Goal: Information Seeking & Learning: Check status

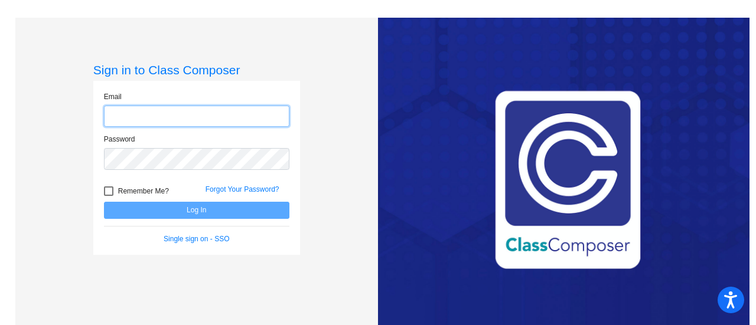
click at [208, 121] on input "email" at bounding box center [196, 117] width 185 height 22
type input "[PERSON_NAME][EMAIL_ADDRESS][DOMAIN_NAME]"
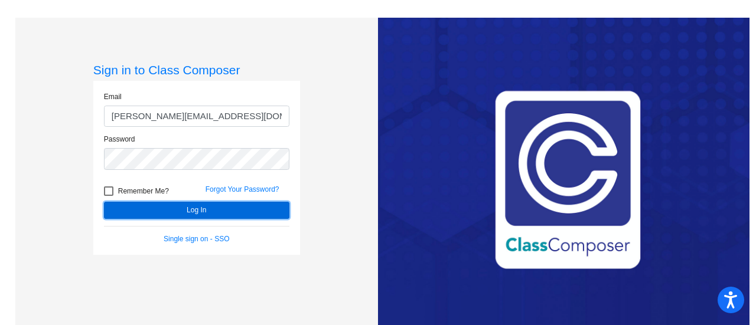
click at [196, 207] on button "Log In" at bounding box center [196, 210] width 185 height 17
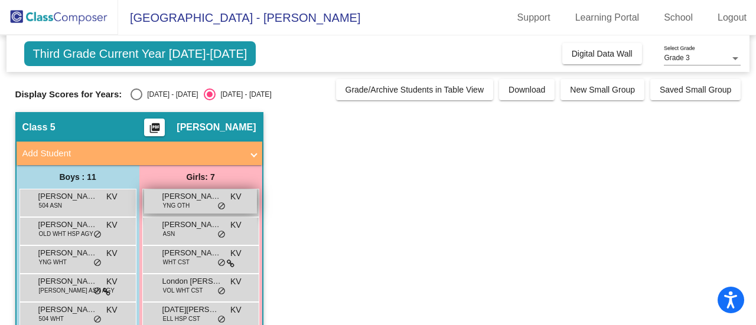
click at [196, 200] on span "[PERSON_NAME]" at bounding box center [191, 197] width 59 height 12
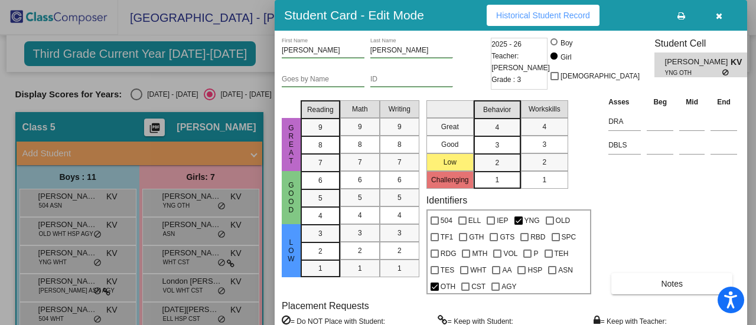
click at [541, 18] on span "Historical Student Record" at bounding box center [543, 15] width 94 height 9
click at [172, 229] on div at bounding box center [378, 162] width 756 height 325
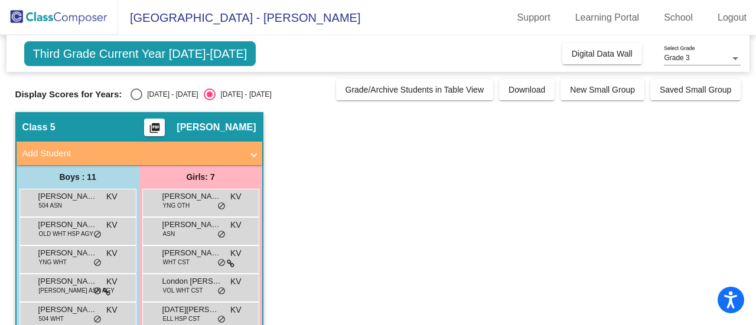
click at [172, 230] on span "ASN" at bounding box center [169, 234] width 12 height 9
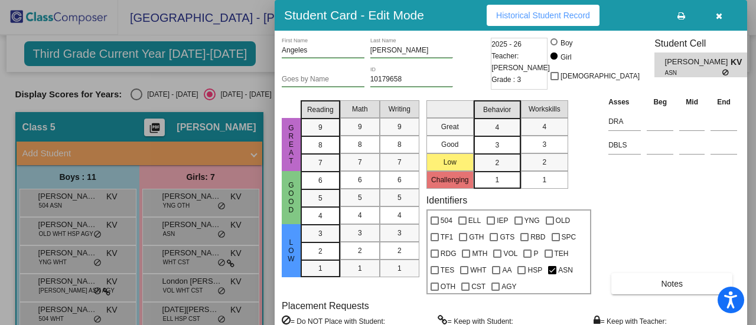
click at [521, 18] on span "Historical Student Record" at bounding box center [543, 15] width 94 height 9
click at [719, 15] on icon "button" at bounding box center [719, 16] width 6 height 8
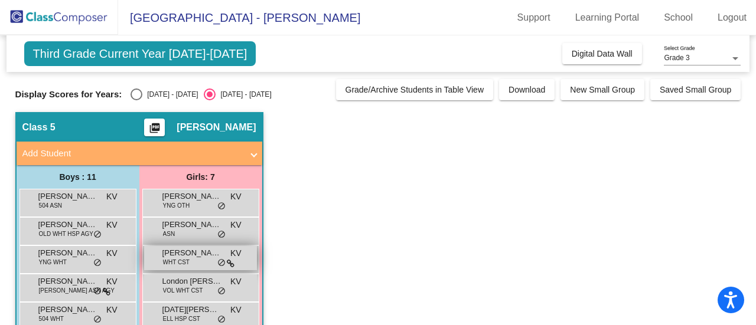
click at [184, 258] on span "WHT CST" at bounding box center [176, 262] width 27 height 9
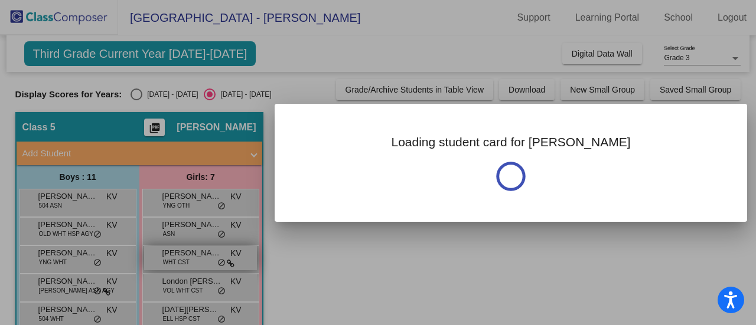
click at [184, 258] on div at bounding box center [378, 162] width 756 height 325
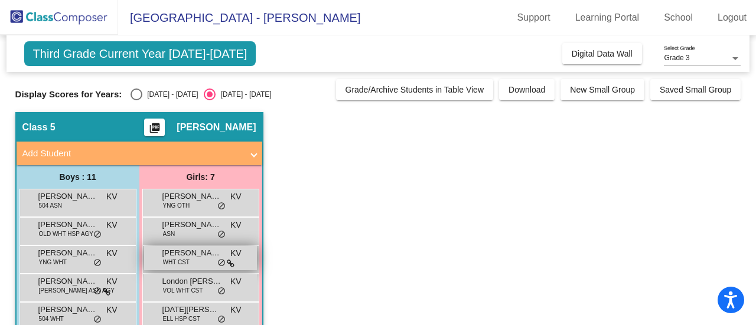
click at [184, 258] on span "WHT CST" at bounding box center [176, 262] width 27 height 9
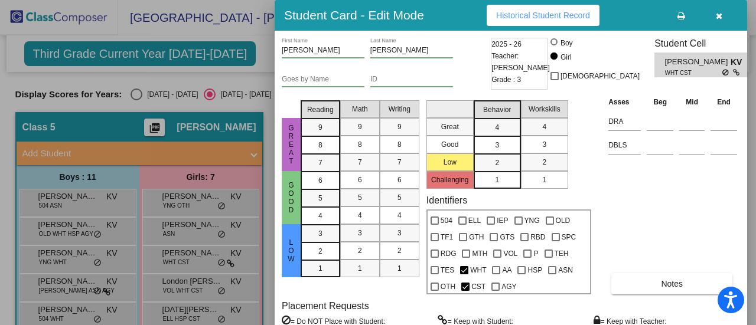
click at [548, 19] on span "Historical Student Record" at bounding box center [543, 15] width 94 height 9
click at [724, 15] on button "button" at bounding box center [719, 15] width 38 height 21
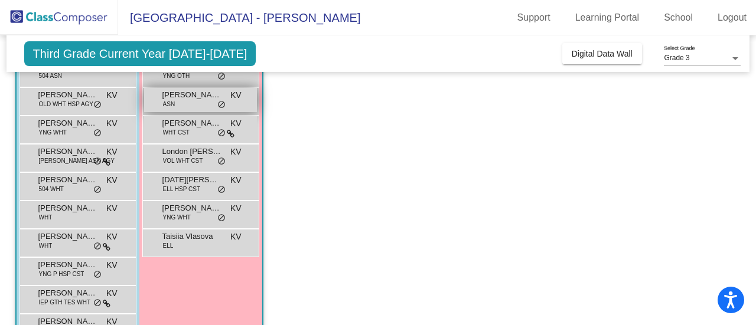
scroll to position [59, 0]
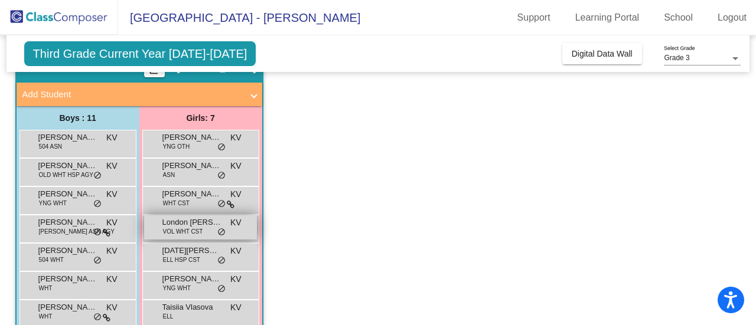
click at [160, 226] on div "London [PERSON_NAME] VOL WHT CST KV lock do_not_disturb_alt" at bounding box center [200, 227] width 113 height 24
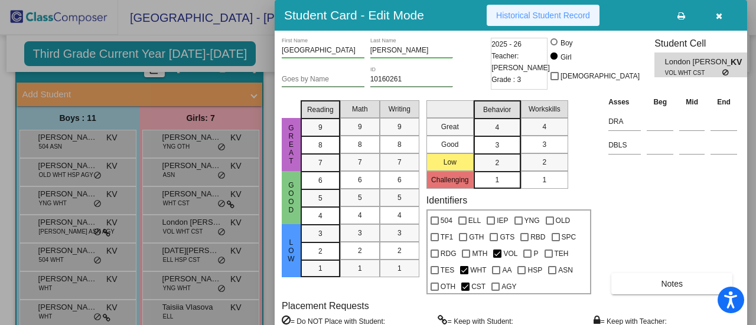
click at [538, 16] on span "Historical Student Record" at bounding box center [543, 15] width 94 height 9
click at [714, 18] on button "button" at bounding box center [719, 15] width 38 height 21
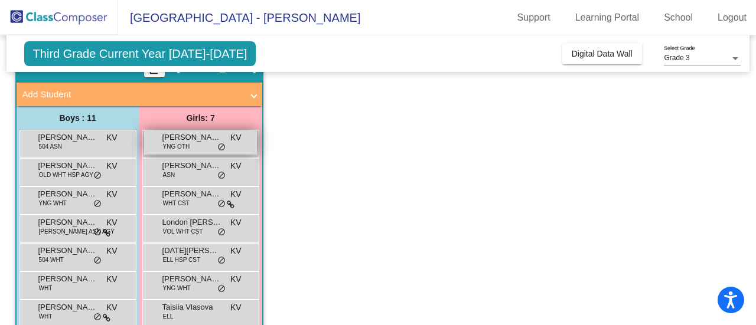
click at [182, 146] on span "YNG OTH" at bounding box center [176, 146] width 27 height 9
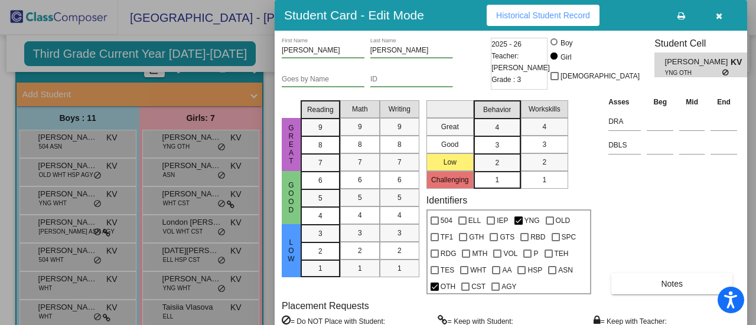
click at [518, 11] on span "Historical Student Record" at bounding box center [543, 15] width 94 height 9
click at [718, 18] on icon "button" at bounding box center [719, 16] width 6 height 8
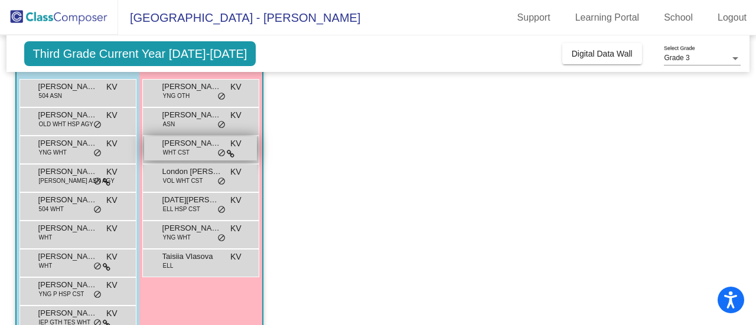
scroll to position [177, 0]
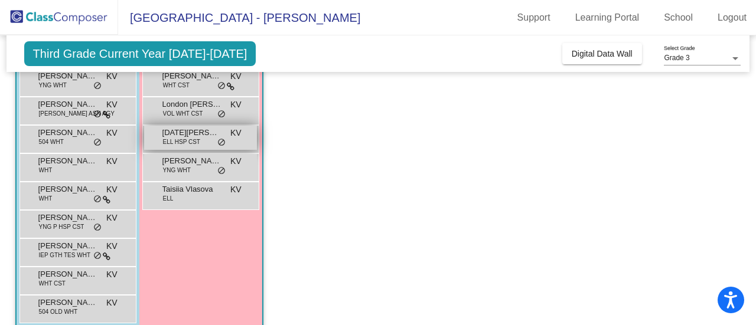
click at [210, 142] on div "[DATE][PERSON_NAME] ELL HSP CST KV lock do_not_disturb_alt" at bounding box center [200, 138] width 113 height 24
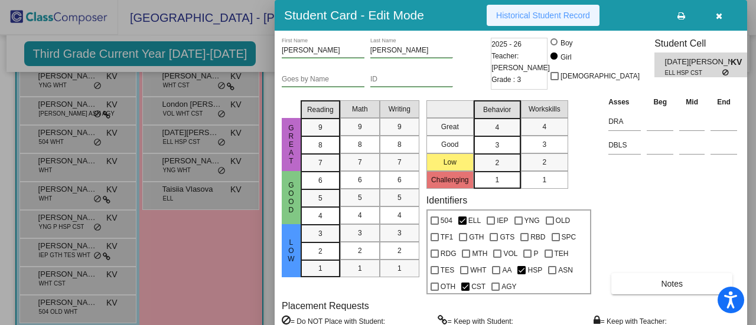
click at [557, 19] on button "Historical Student Record" at bounding box center [542, 15] width 113 height 21
click at [721, 17] on button "button" at bounding box center [719, 15] width 38 height 21
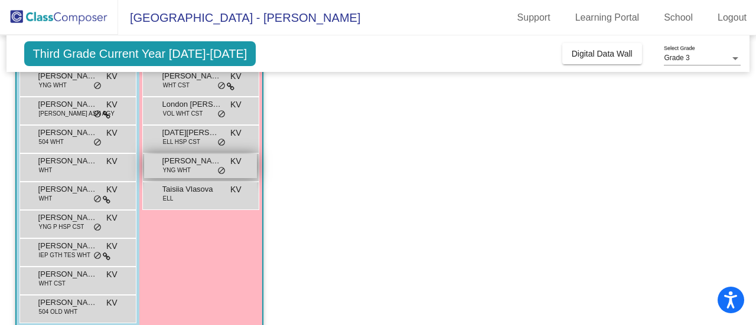
click at [189, 166] on span "YNG WHT" at bounding box center [177, 170] width 28 height 9
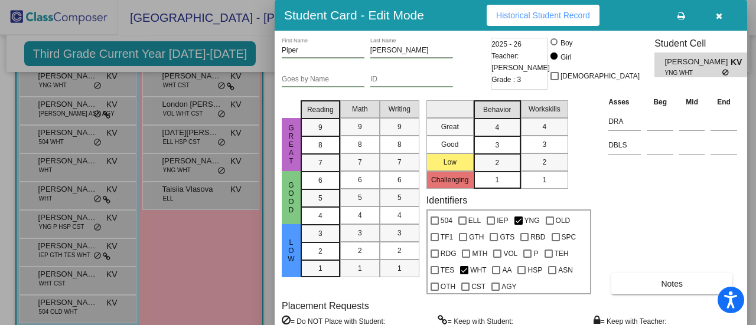
click at [547, 16] on span "Historical Student Record" at bounding box center [543, 15] width 94 height 9
click at [718, 19] on icon "button" at bounding box center [719, 16] width 6 height 8
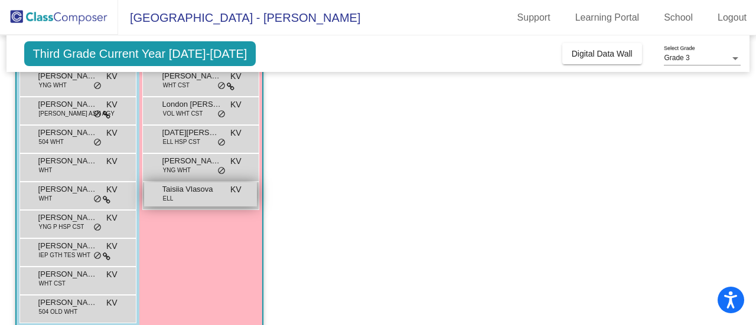
click at [175, 201] on div "Taisiia Vlasova ELL KV lock do_not_disturb_alt" at bounding box center [200, 194] width 113 height 24
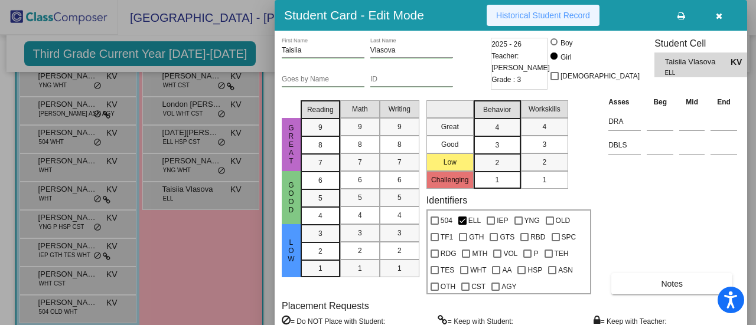
click at [534, 9] on button "Historical Student Record" at bounding box center [542, 15] width 113 height 21
click at [716, 16] on icon "button" at bounding box center [719, 16] width 6 height 8
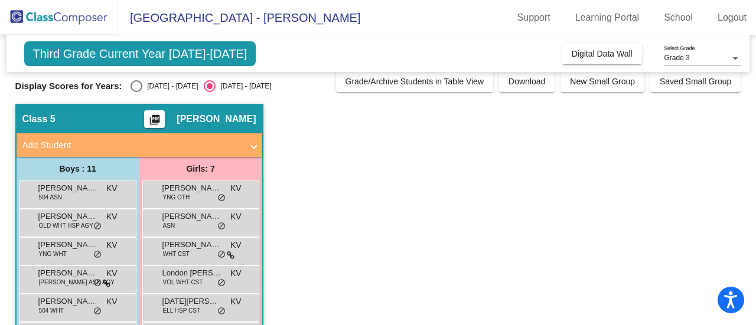
scroll to position [0, 0]
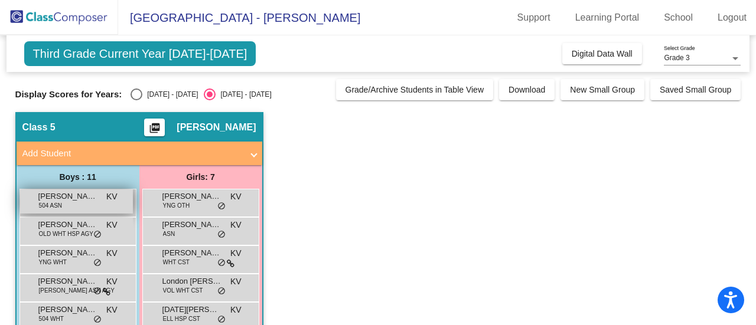
click at [74, 209] on div "[PERSON_NAME] 504 ASN KV lock do_not_disturb_alt" at bounding box center [76, 202] width 113 height 24
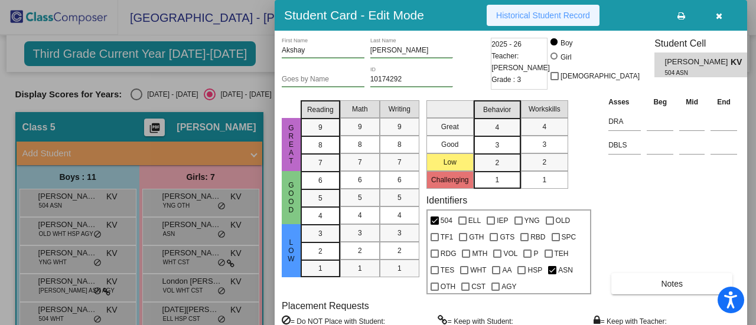
click at [574, 12] on span "Historical Student Record" at bounding box center [543, 15] width 94 height 9
click at [712, 17] on button "button" at bounding box center [719, 15] width 38 height 21
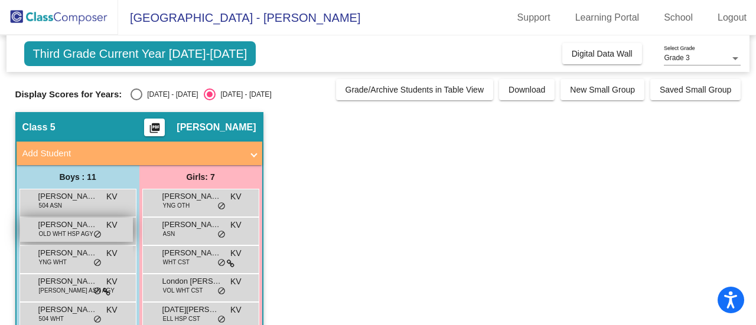
click at [67, 226] on span "[PERSON_NAME]" at bounding box center [67, 225] width 59 height 12
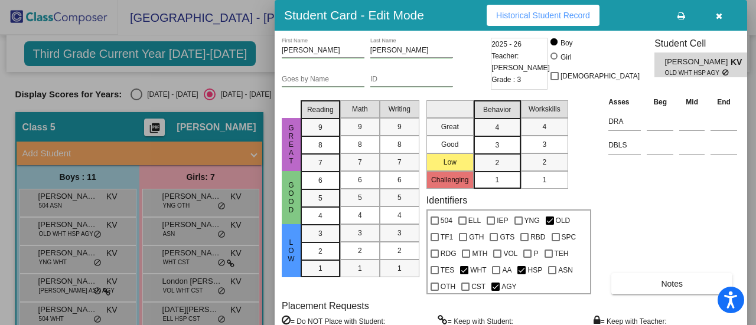
click at [531, 10] on button "Historical Student Record" at bounding box center [542, 15] width 113 height 21
click at [719, 14] on icon "button" at bounding box center [719, 16] width 6 height 8
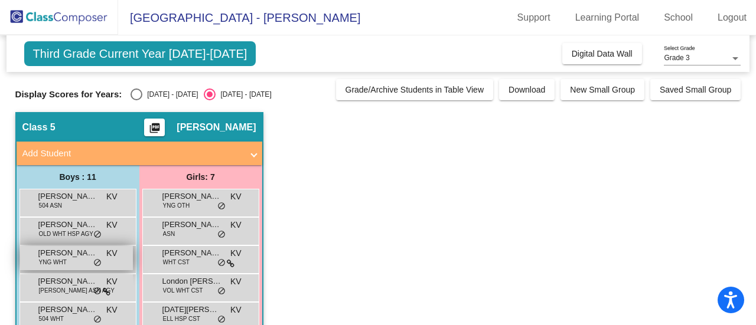
click at [45, 269] on div "[PERSON_NAME] YNG WHT KV lock do_not_disturb_alt" at bounding box center [76, 258] width 113 height 24
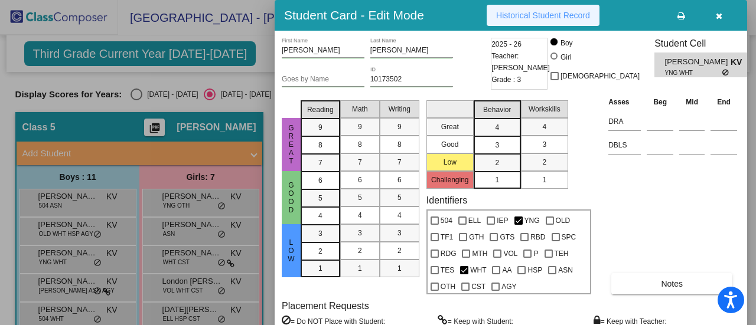
click at [530, 18] on span "Historical Student Record" at bounding box center [543, 15] width 94 height 9
click at [721, 12] on button "button" at bounding box center [719, 15] width 38 height 21
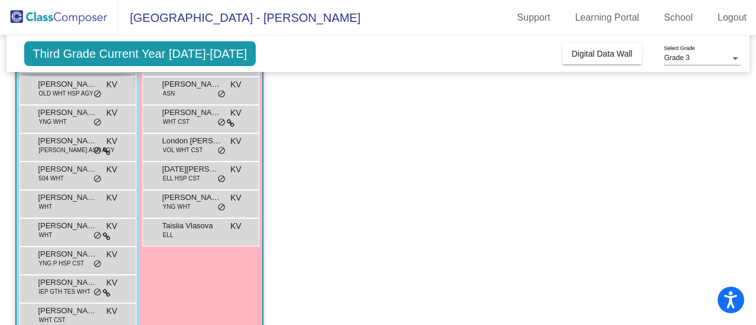
scroll to position [177, 0]
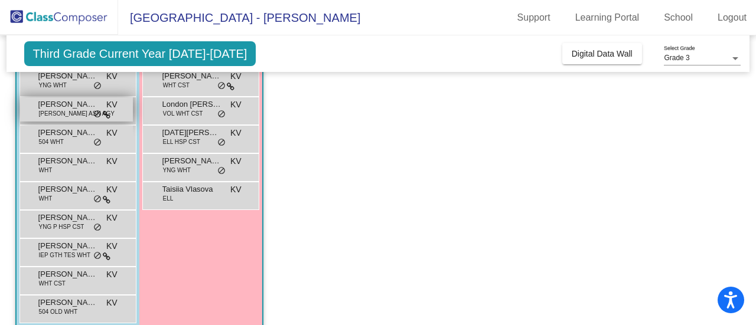
click at [88, 103] on span "[PERSON_NAME]" at bounding box center [67, 105] width 59 height 12
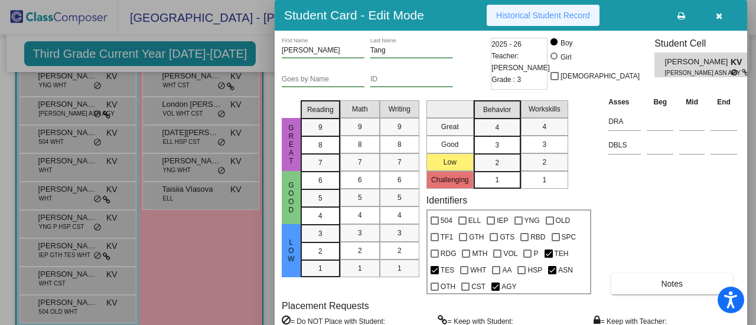
click at [535, 19] on span "Historical Student Record" at bounding box center [543, 15] width 94 height 9
click at [718, 17] on icon "button" at bounding box center [719, 16] width 6 height 8
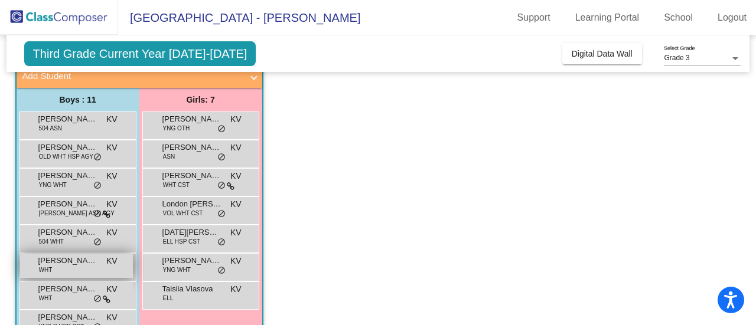
scroll to position [59, 0]
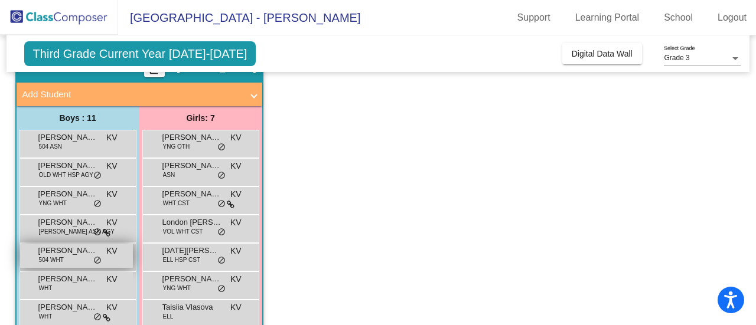
click at [87, 255] on span "[PERSON_NAME]" at bounding box center [67, 251] width 59 height 12
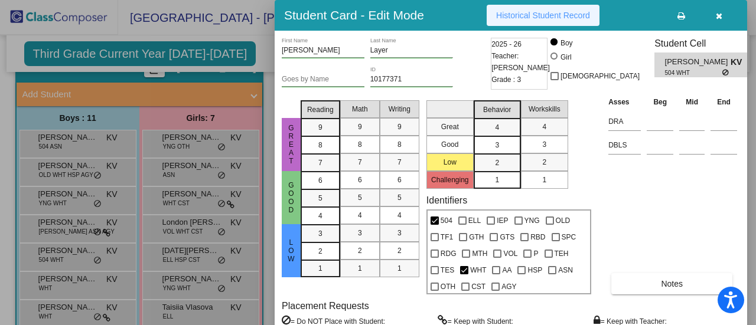
click at [567, 9] on button "Historical Student Record" at bounding box center [542, 15] width 113 height 21
click at [717, 14] on icon "button" at bounding box center [719, 16] width 6 height 8
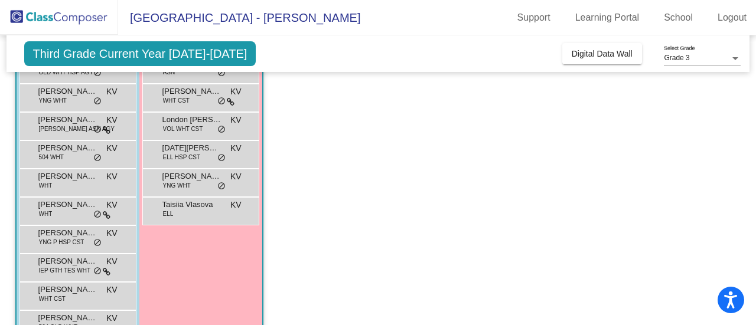
scroll to position [177, 0]
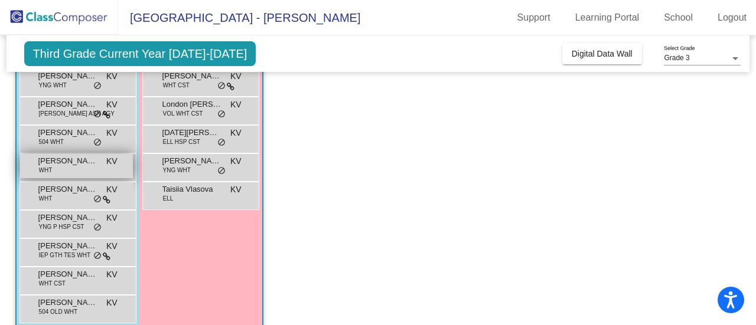
click at [58, 160] on span "[PERSON_NAME]" at bounding box center [67, 161] width 59 height 12
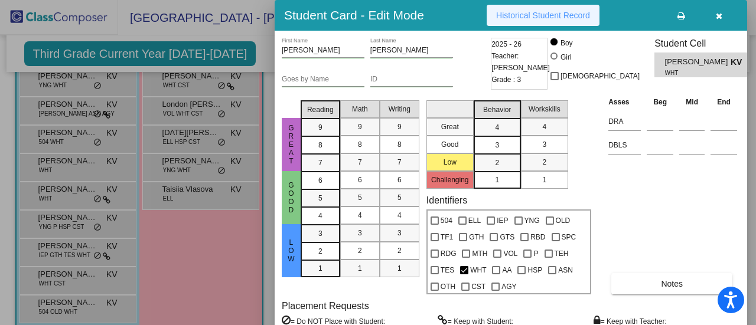
click at [524, 11] on span "Historical Student Record" at bounding box center [543, 15] width 94 height 9
click at [719, 13] on icon "button" at bounding box center [719, 16] width 6 height 8
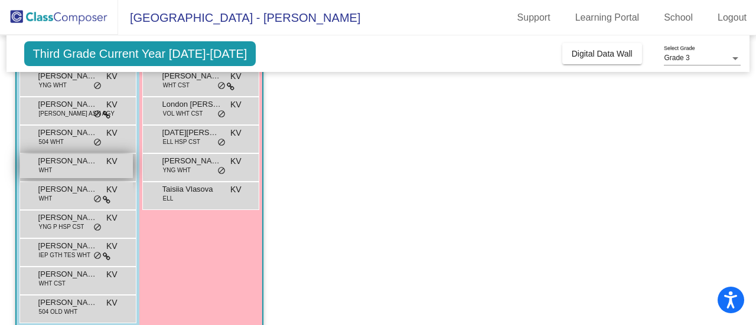
scroll to position [194, 0]
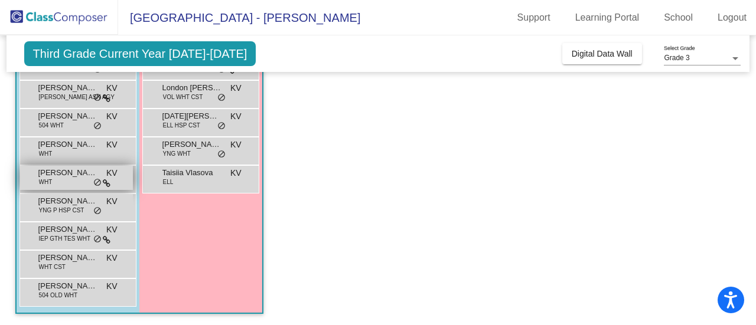
click at [77, 177] on span "[PERSON_NAME]" at bounding box center [67, 173] width 59 height 12
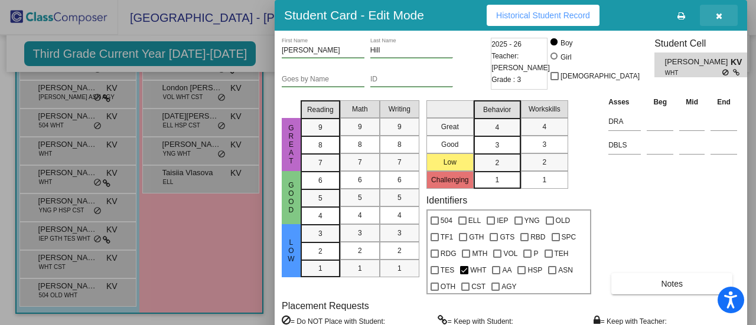
click at [719, 17] on icon "button" at bounding box center [719, 16] width 6 height 8
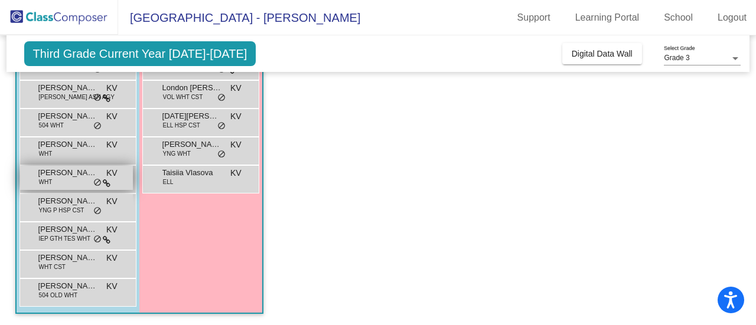
click at [68, 184] on div "[PERSON_NAME] WHT KV lock do_not_disturb_alt" at bounding box center [76, 178] width 113 height 24
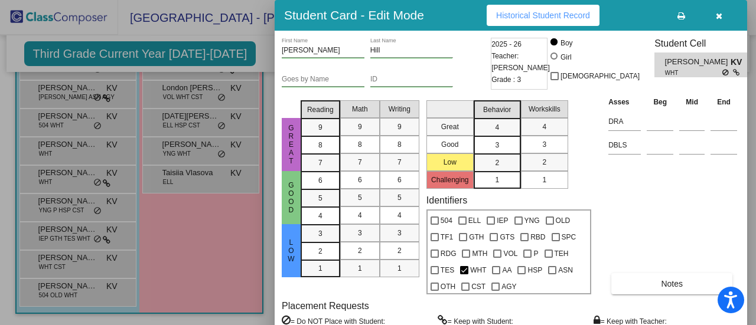
click at [555, 18] on span "Historical Student Record" at bounding box center [543, 15] width 94 height 9
click at [718, 16] on icon "button" at bounding box center [719, 16] width 6 height 8
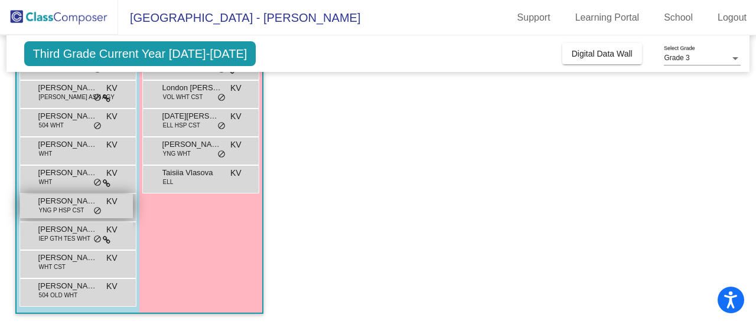
click at [67, 210] on span "YNG P HSP CST" at bounding box center [61, 210] width 45 height 9
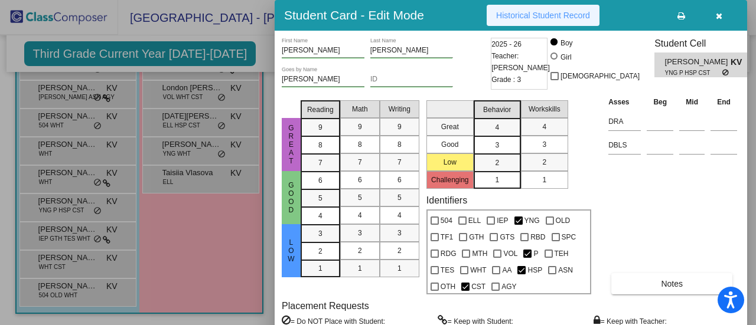
click at [566, 14] on span "Historical Student Record" at bounding box center [543, 15] width 94 height 9
click at [720, 16] on icon "button" at bounding box center [719, 16] width 6 height 8
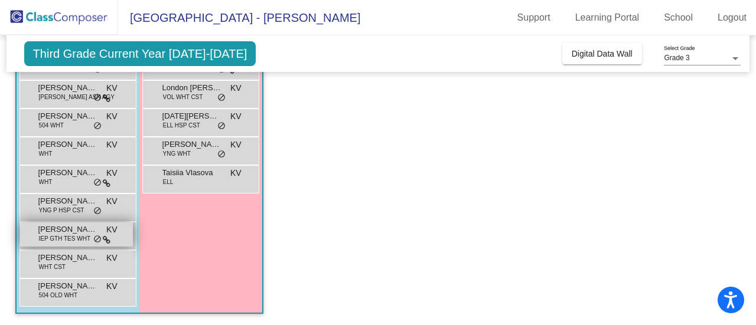
click at [70, 234] on span "IEP GTH TES WHT" at bounding box center [64, 238] width 51 height 9
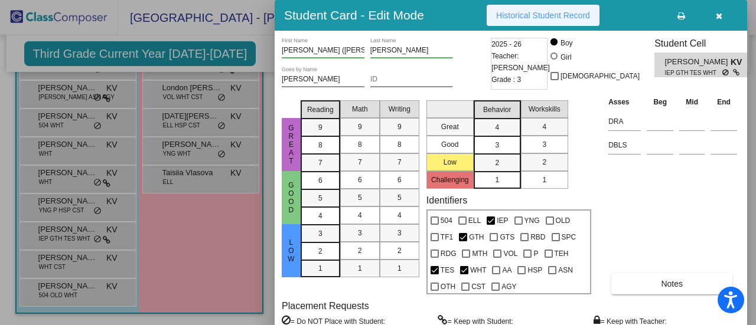
click at [579, 18] on span "Historical Student Record" at bounding box center [543, 15] width 94 height 9
click at [73, 259] on div at bounding box center [378, 162] width 756 height 325
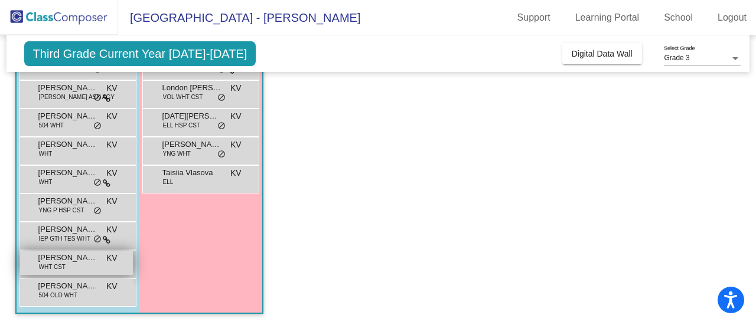
click at [63, 266] on span "WHT CST" at bounding box center [52, 267] width 27 height 9
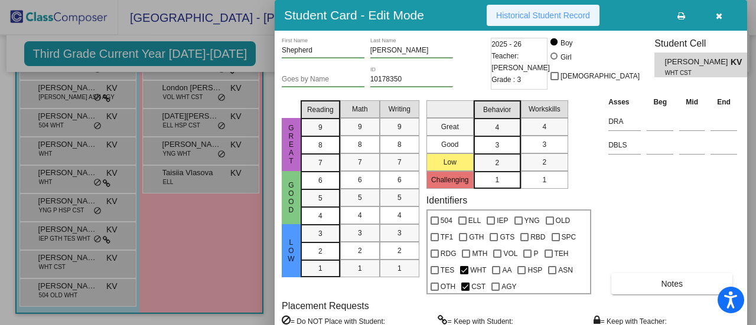
click at [511, 12] on span "Historical Student Record" at bounding box center [543, 15] width 94 height 9
click at [714, 16] on button "button" at bounding box center [719, 15] width 38 height 21
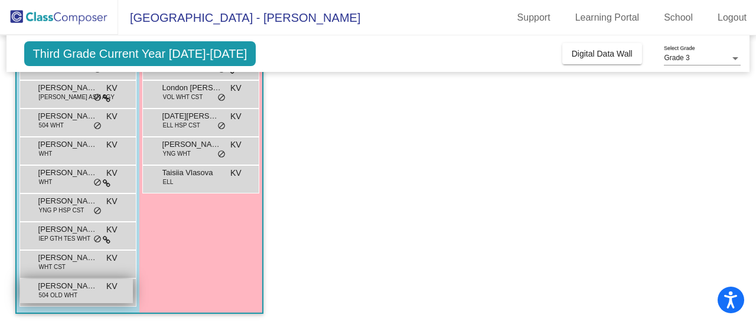
click at [90, 289] on span "[PERSON_NAME]" at bounding box center [67, 286] width 59 height 12
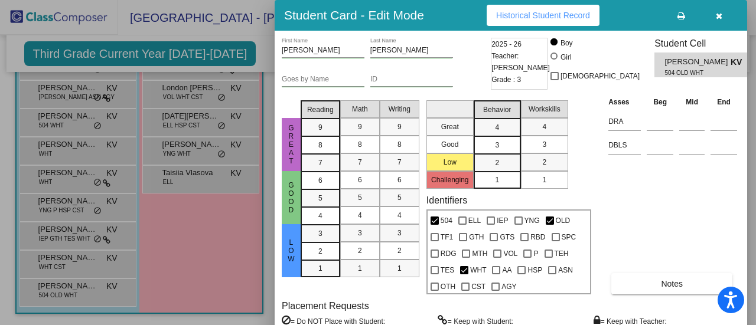
click at [544, 17] on span "Historical Student Record" at bounding box center [543, 15] width 94 height 9
click at [717, 17] on icon "button" at bounding box center [719, 16] width 6 height 8
